Goal: Check status: Check status

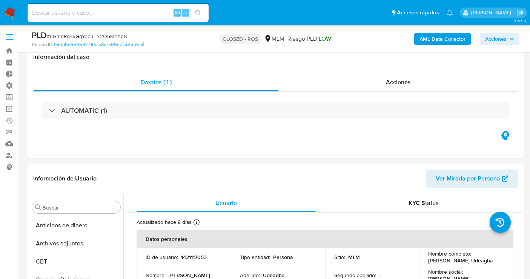
select select "10"
click at [337, 12] on ul "Pausado Ver notificaciones Alt s Accesos rápidos Presiona las siguientes teclas…" at bounding box center [240, 12] width 433 height 19
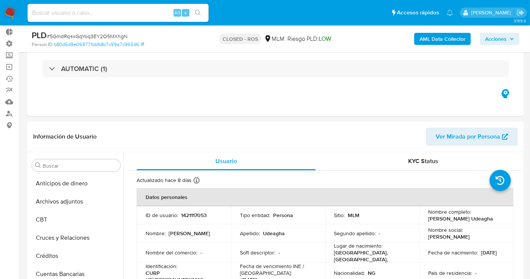
scroll to position [42, 0]
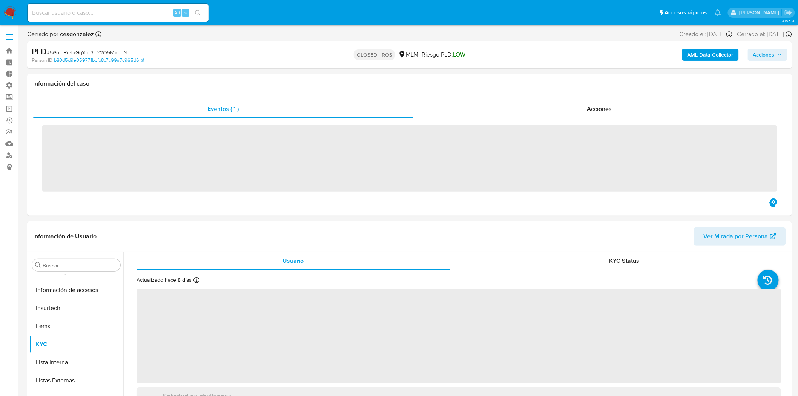
scroll to position [318, 0]
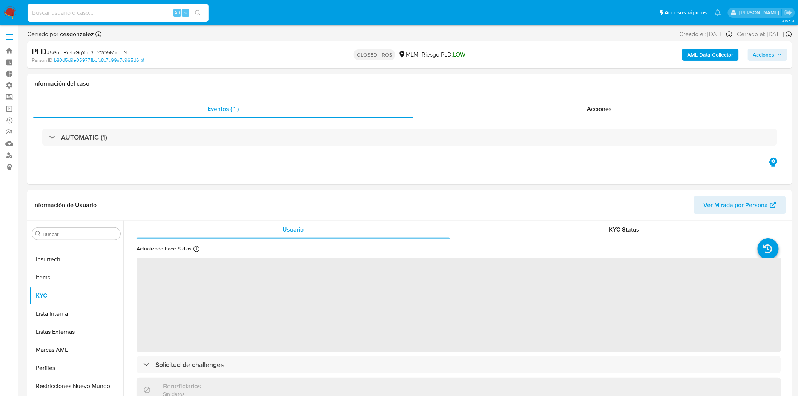
click at [145, 14] on input at bounding box center [118, 13] width 181 height 10
paste input "169107148"
type input "169107148"
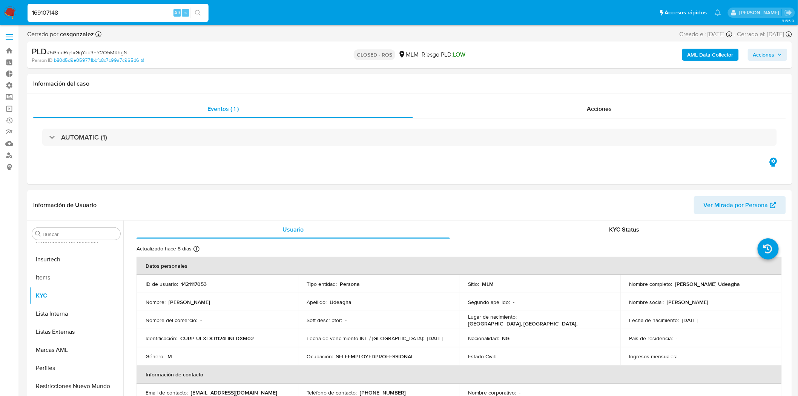
select select "10"
type input "169107148"
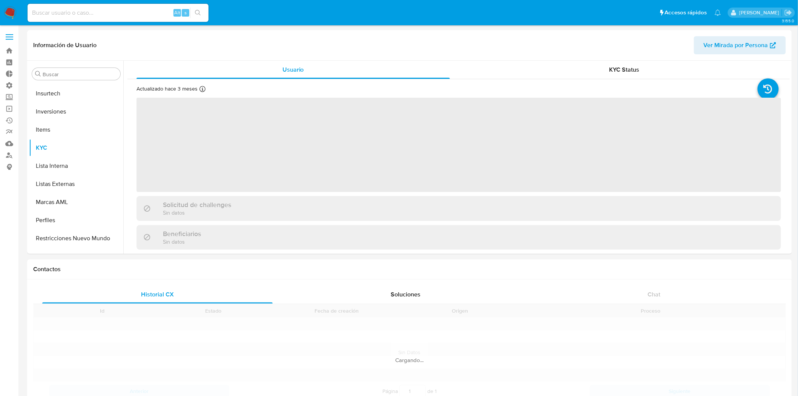
scroll to position [354, 0]
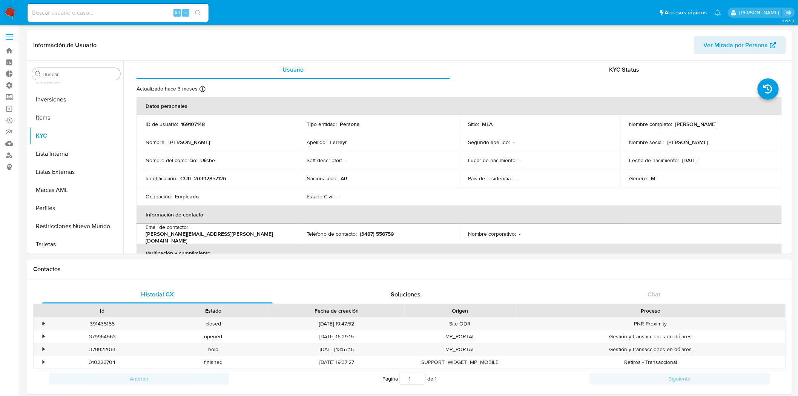
select select "10"
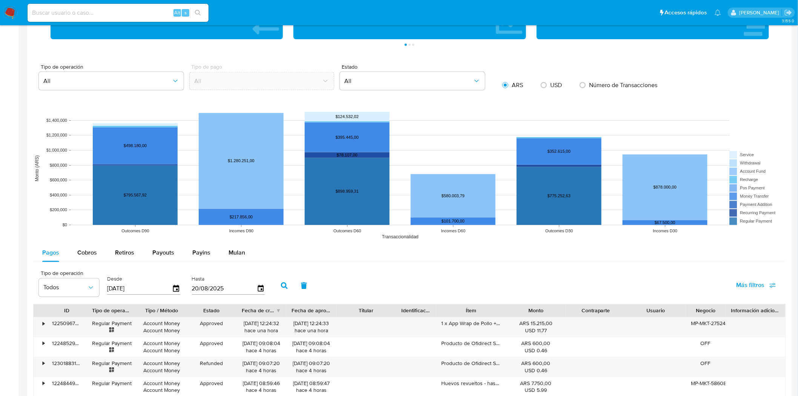
scroll to position [586, 0]
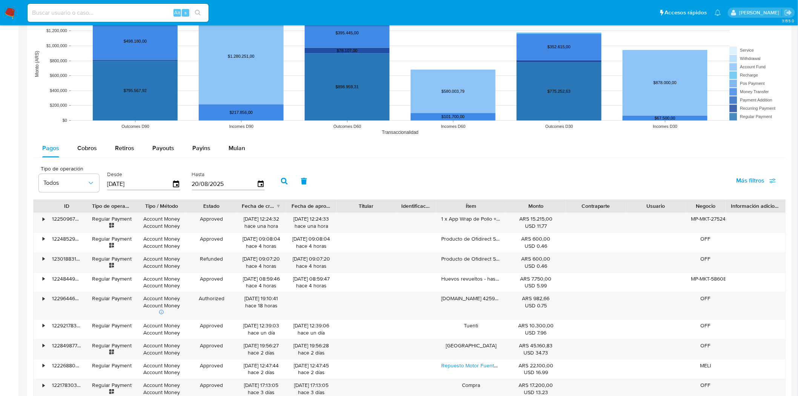
click at [760, 183] on span "Más filtros" at bounding box center [750, 181] width 28 height 18
click at [672, 235] on input "Desde" at bounding box center [670, 235] width 6 height 6
checkbox input "false"
type input "20/08/2025"
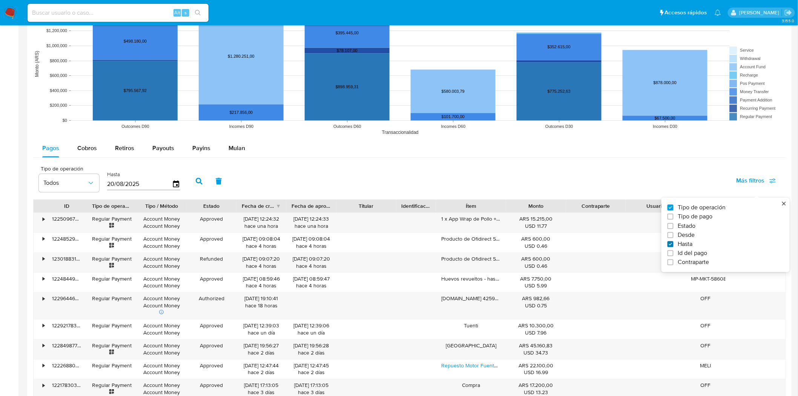
click at [672, 244] on input "Hasta" at bounding box center [670, 244] width 6 height 6
checkbox input "false"
click at [672, 218] on input "Tipo de pago" at bounding box center [670, 216] width 6 height 6
checkbox input "true"
click at [672, 207] on input "Tipo de operación" at bounding box center [670, 207] width 6 height 6
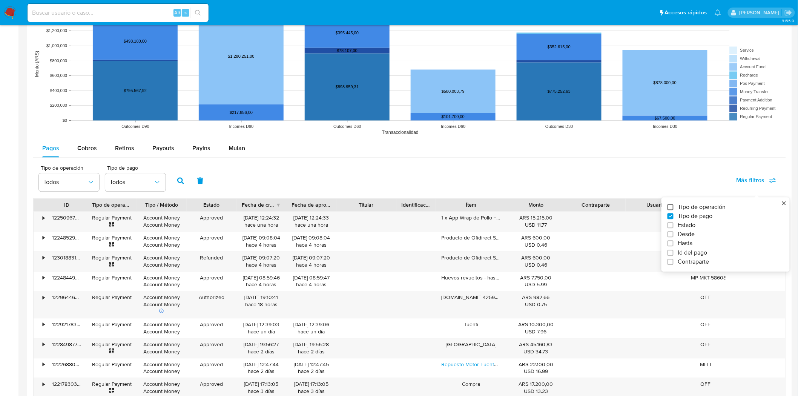
checkbox input "false"
click at [698, 183] on div "Tipo de pago Todos Más filtros Tipo de operación Tipo de pago Estado Desde Hast…" at bounding box center [409, 180] width 752 height 37
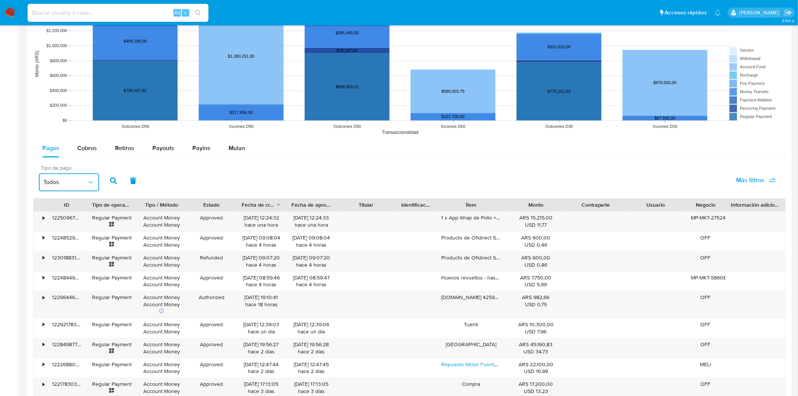
click at [74, 183] on span "Todos" at bounding box center [65, 183] width 44 height 8
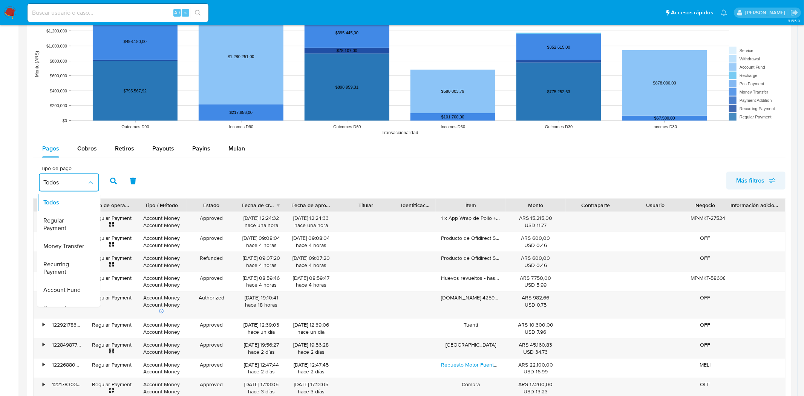
click at [770, 183] on icon "button" at bounding box center [772, 180] width 7 height 7
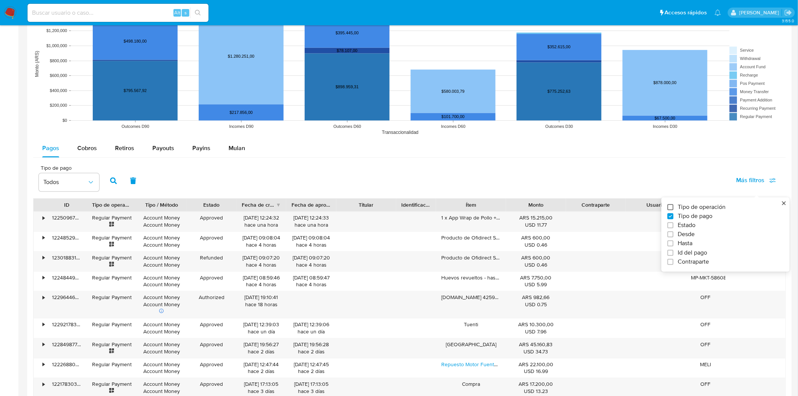
click at [669, 208] on input "Tipo de operación" at bounding box center [670, 207] width 6 height 6
checkbox input "true"
click at [670, 254] on input "Id del pago" at bounding box center [670, 253] width 6 height 6
checkbox input "true"
click at [672, 235] on input "Desde" at bounding box center [670, 234] width 6 height 6
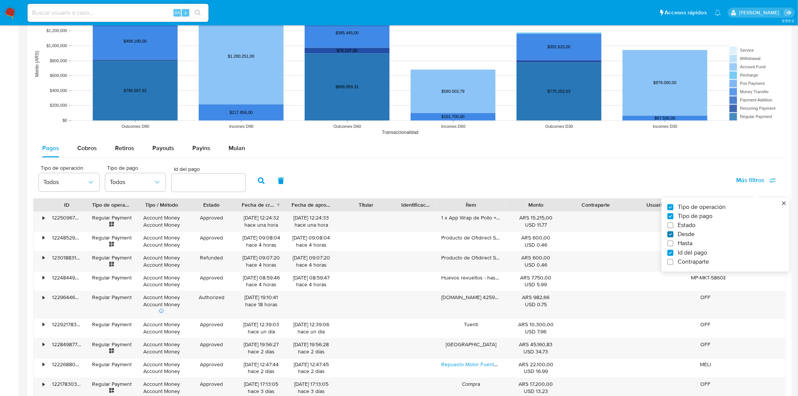
checkbox input "true"
click at [671, 247] on input "Hasta" at bounding box center [670, 244] width 6 height 6
checkbox input "true"
click at [753, 184] on span "Más filtros" at bounding box center [750, 181] width 28 height 18
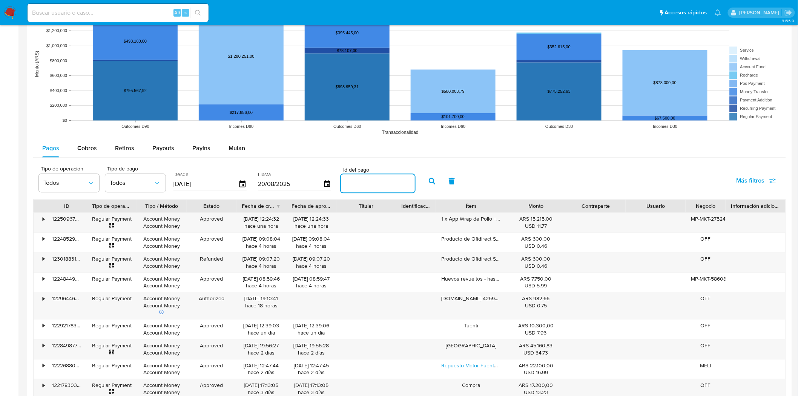
click at [355, 185] on input "number" at bounding box center [378, 184] width 74 height 10
type input "121635442864"
click at [429, 186] on button "button" at bounding box center [432, 181] width 20 height 18
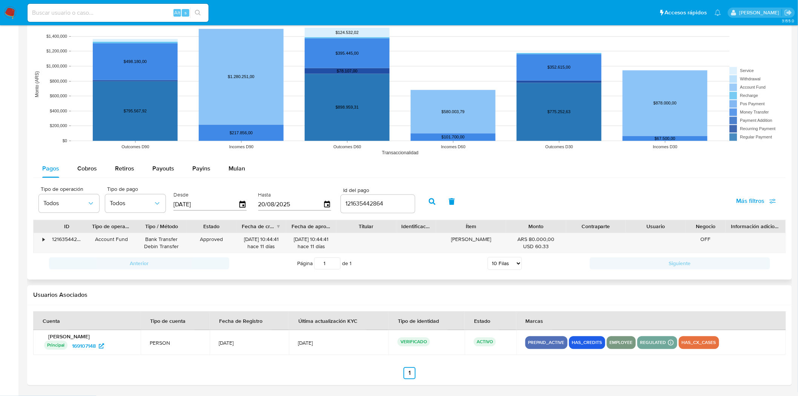
scroll to position [566, 0]
click at [44, 242] on div "•" at bounding box center [44, 239] width 2 height 7
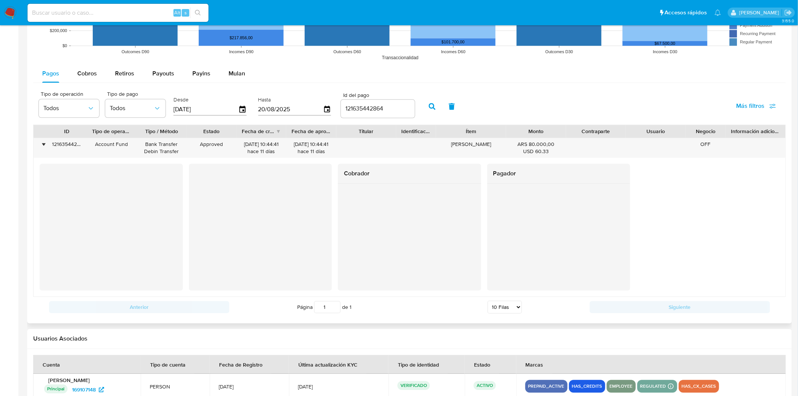
scroll to position [670, 0]
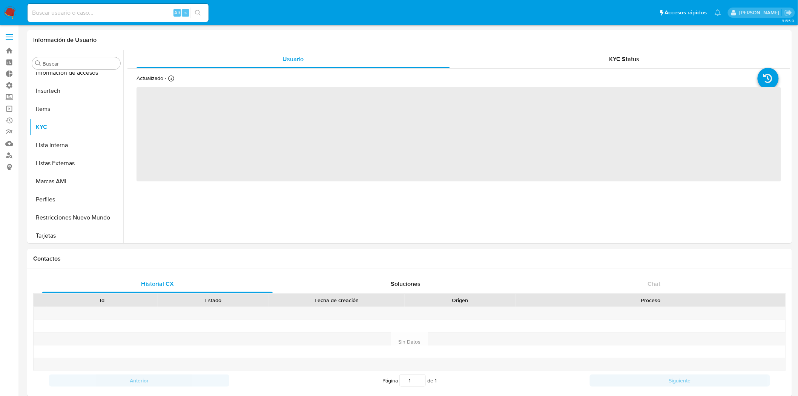
scroll to position [336, 0]
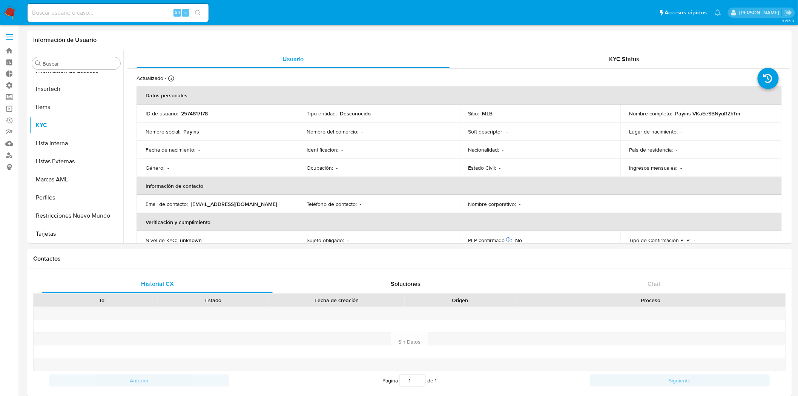
select select "10"
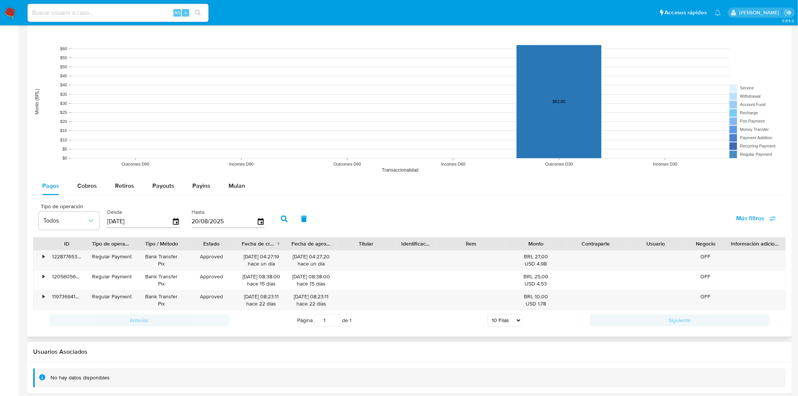
scroll to position [559, 0]
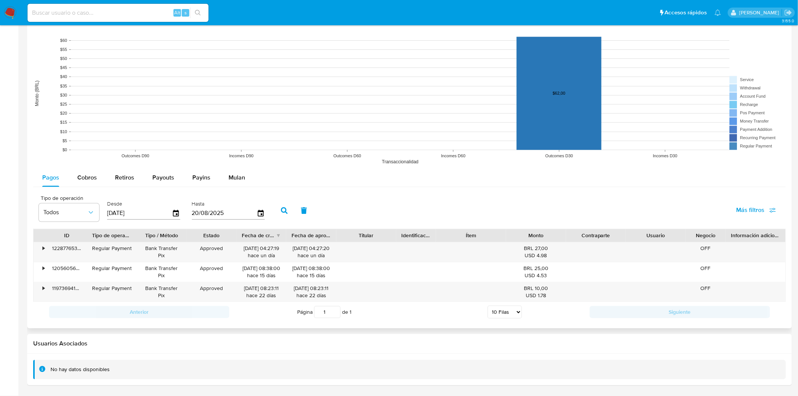
click at [754, 209] on span "Más filtros" at bounding box center [750, 210] width 28 height 18
click at [673, 284] on label "Id del pago" at bounding box center [722, 283] width 110 height 8
click at [673, 284] on input "Id del pago" at bounding box center [670, 283] width 6 height 6
checkbox input "true"
click at [297, 216] on input "number" at bounding box center [311, 213] width 74 height 10
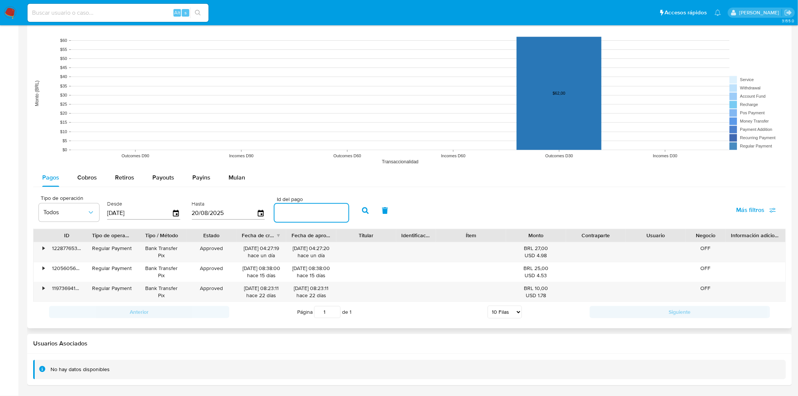
click at [297, 216] on input "number" at bounding box center [311, 213] width 74 height 10
paste input "120560563551"
type input "120560563551"
click at [356, 215] on button "button" at bounding box center [365, 211] width 20 height 18
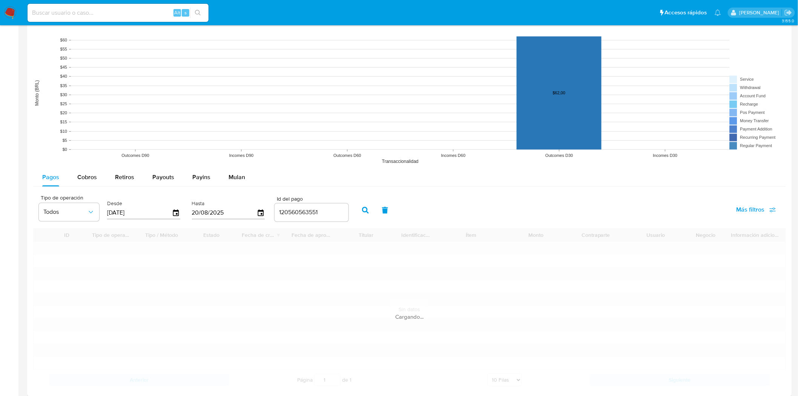
scroll to position [519, 0]
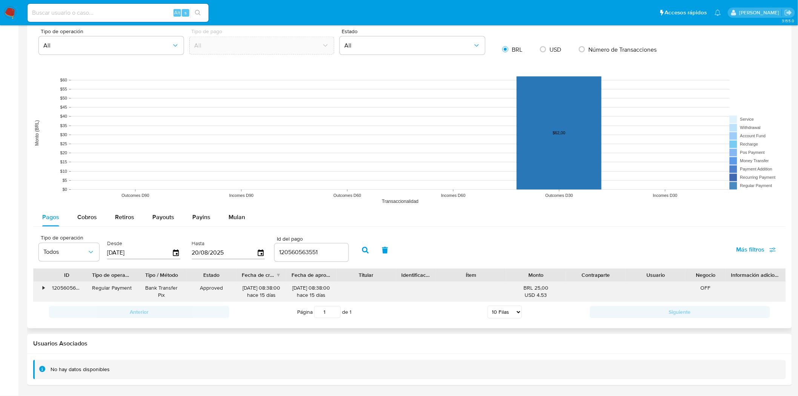
click at [43, 291] on div "•" at bounding box center [44, 288] width 2 height 7
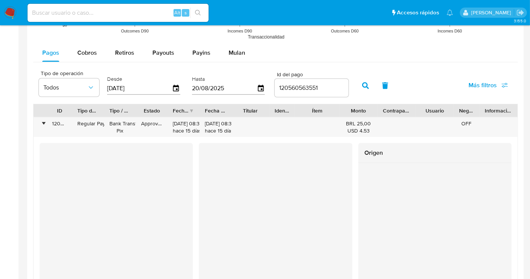
scroll to position [72, 0]
